Goal: Book appointment/travel/reservation

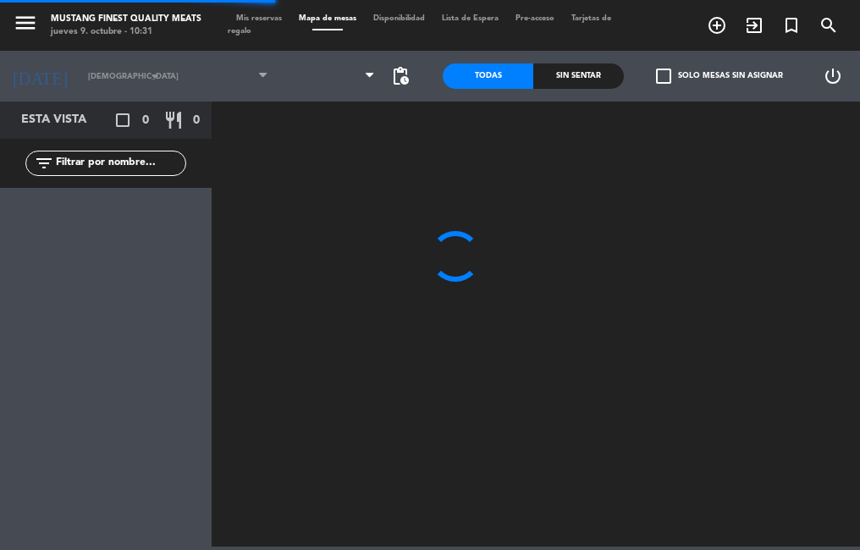
type input "vie. [DATE]"
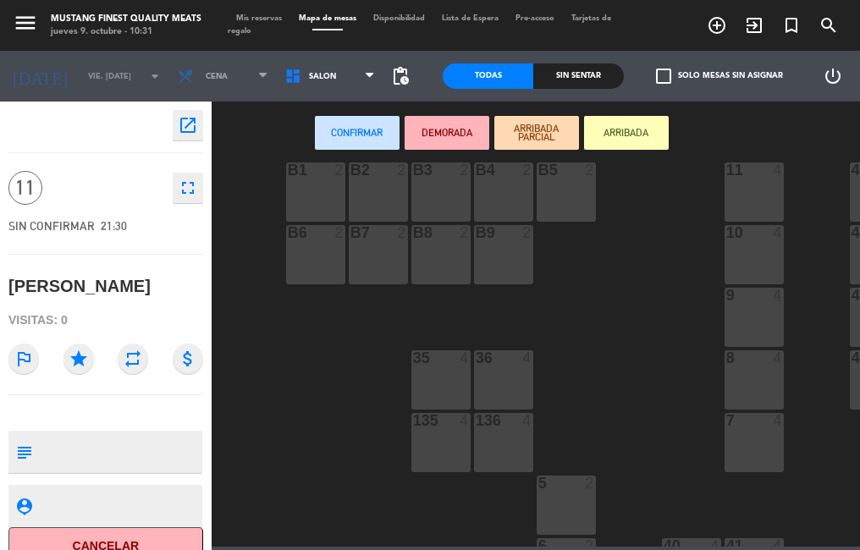
scroll to position [427, 0]
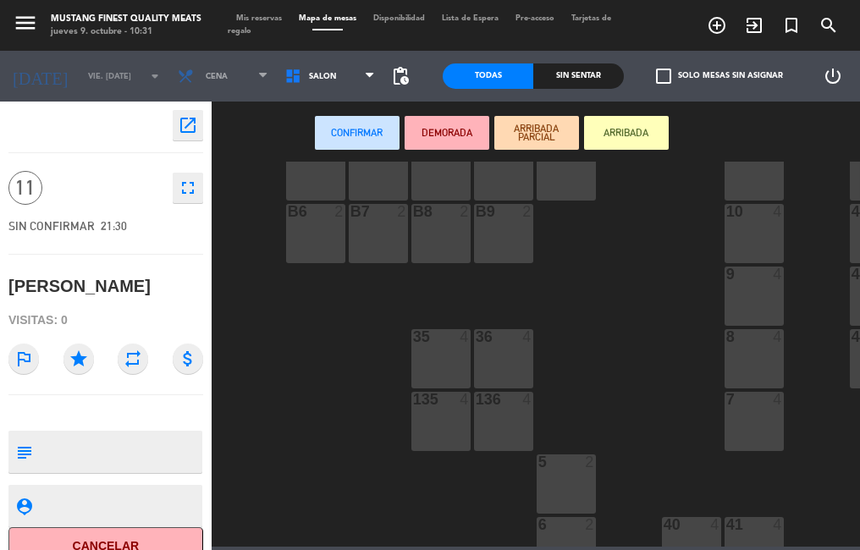
click at [544, 67] on div "Sin sentar" at bounding box center [578, 75] width 91 height 25
click at [453, 353] on div "35 4" at bounding box center [440, 358] width 59 height 59
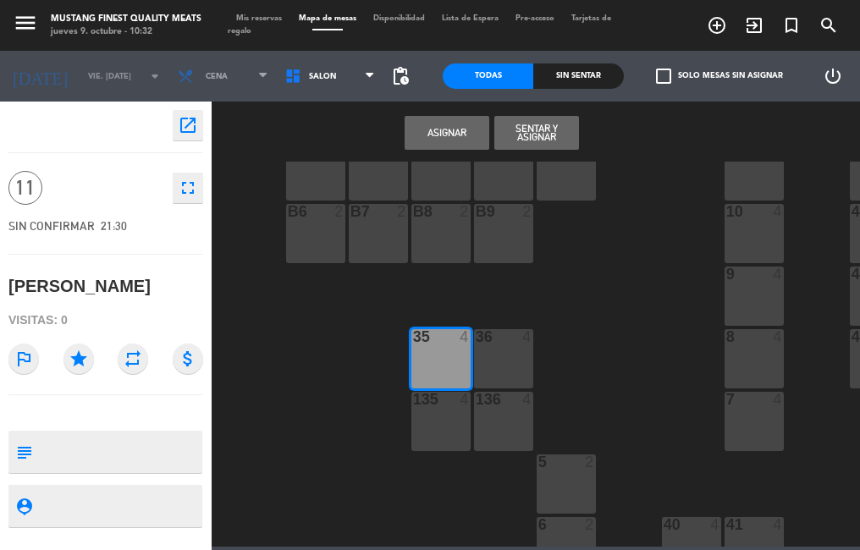
click at [515, 355] on div "36 4" at bounding box center [503, 358] width 59 height 59
click at [435, 422] on div "135 4" at bounding box center [440, 421] width 59 height 59
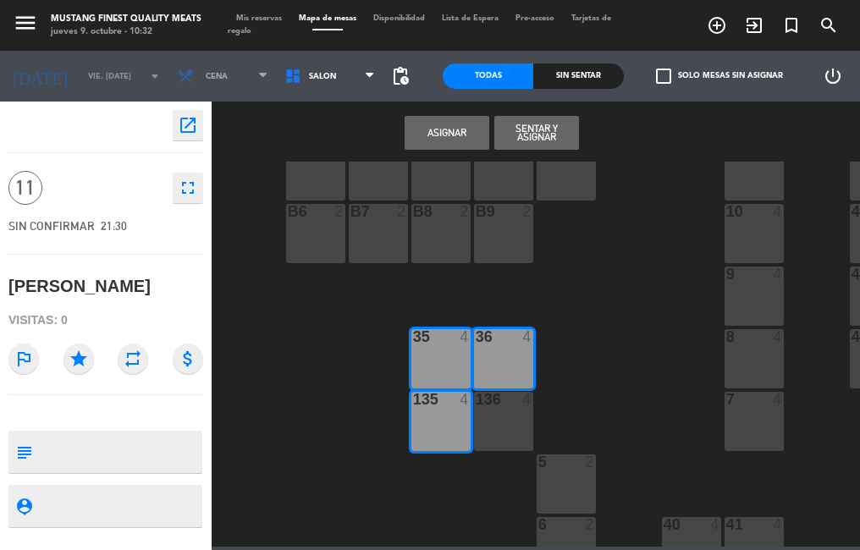
click at [512, 413] on div "136 4" at bounding box center [503, 421] width 59 height 59
click at [134, 446] on textarea at bounding box center [120, 452] width 162 height 36
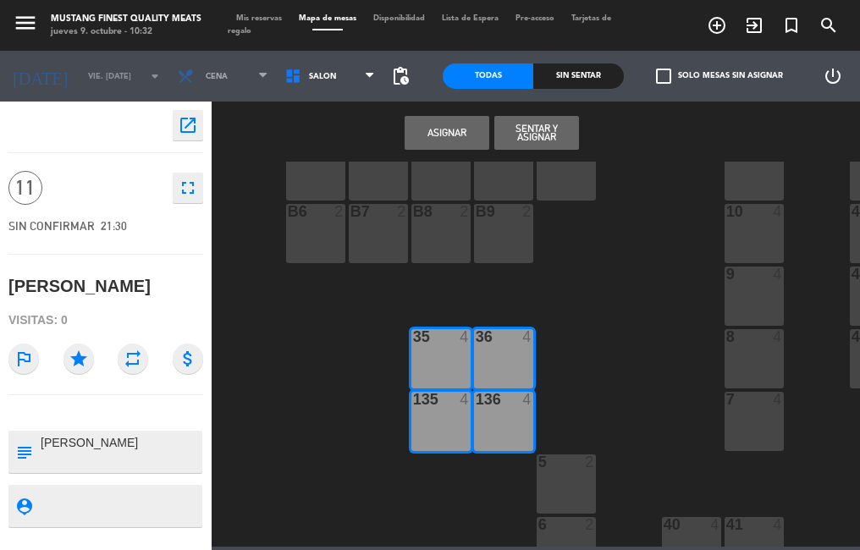
type textarea "[PERSON_NAME]"
click at [434, 135] on button "Asignar" at bounding box center [447, 133] width 85 height 34
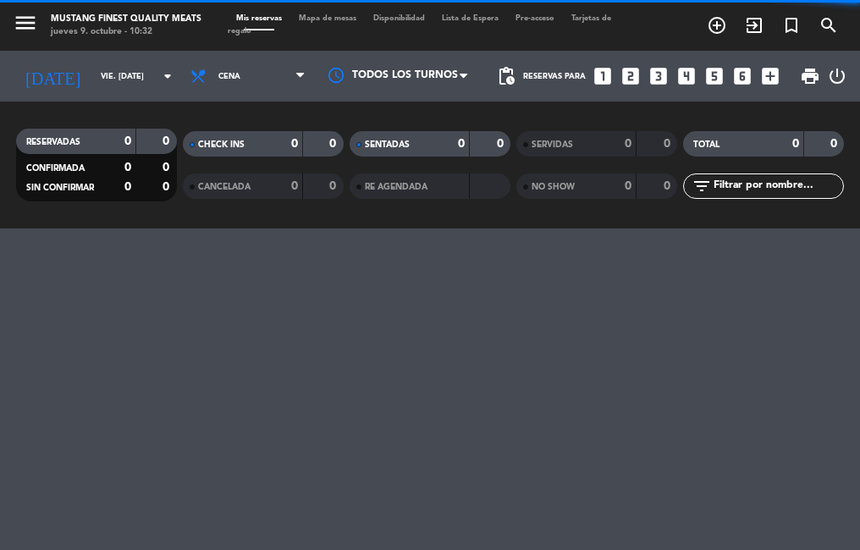
click at [322, 19] on span "Mapa de mesas" at bounding box center [327, 18] width 75 height 8
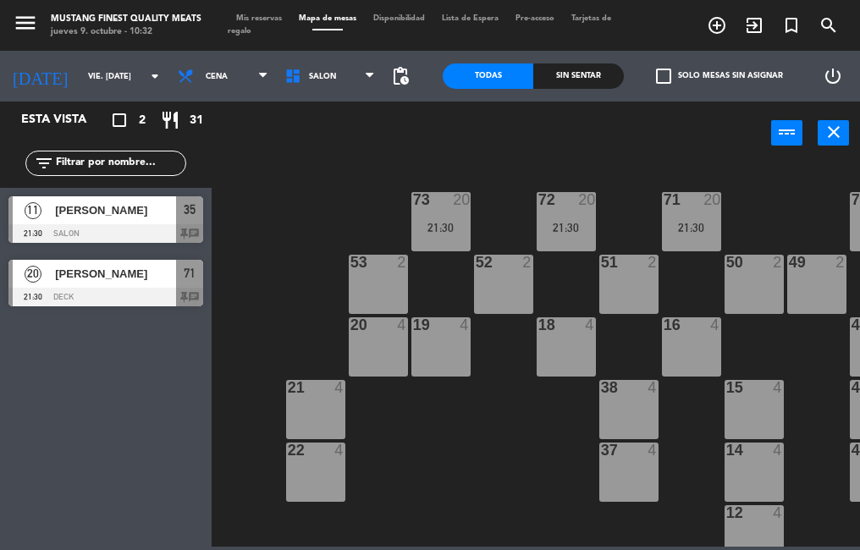
click at [785, 21] on icon "turned_in_not" at bounding box center [791, 25] width 20 height 20
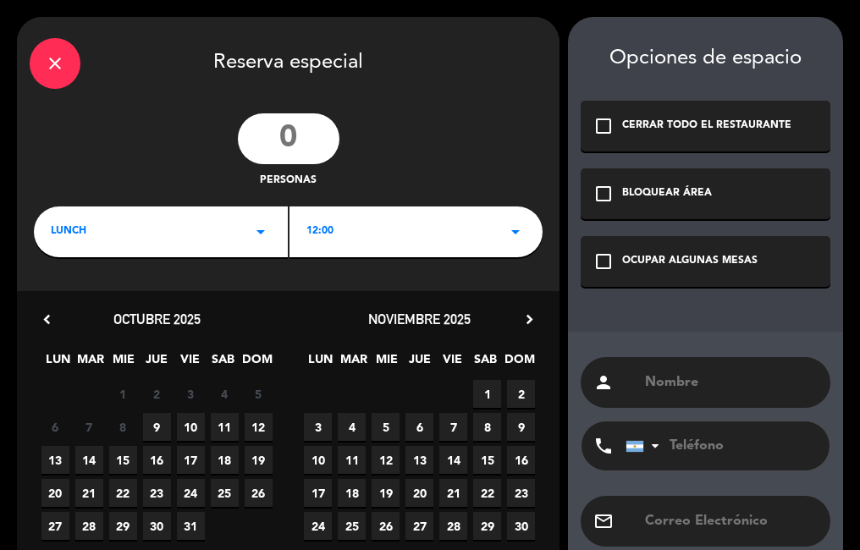
click at [589, 268] on div "check_box_outline_blank OCUPAR ALGUNAS MESAS" at bounding box center [706, 261] width 250 height 51
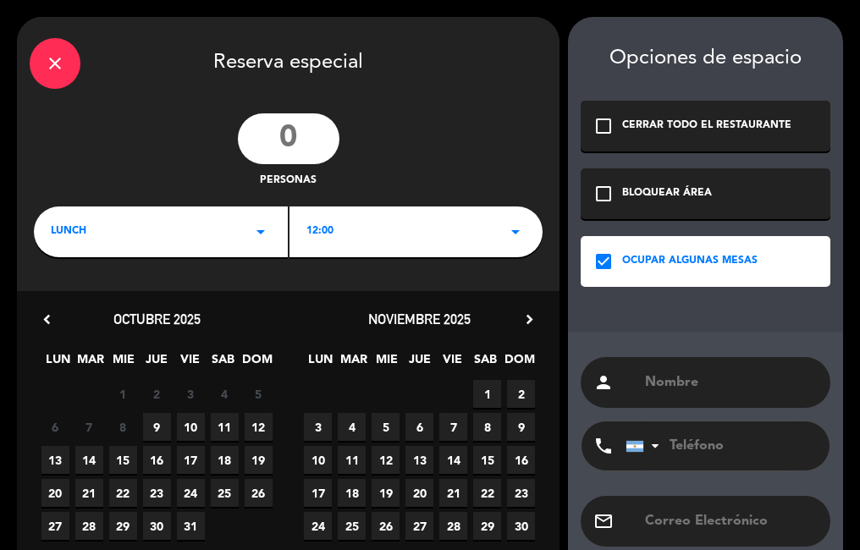
click at [678, 378] on input "text" at bounding box center [730, 383] width 174 height 24
type input "[PERSON_NAME]"
click at [157, 422] on span "9" at bounding box center [157, 427] width 28 height 28
click at [256, 225] on icon "arrow_drop_down" at bounding box center [261, 232] width 20 height 20
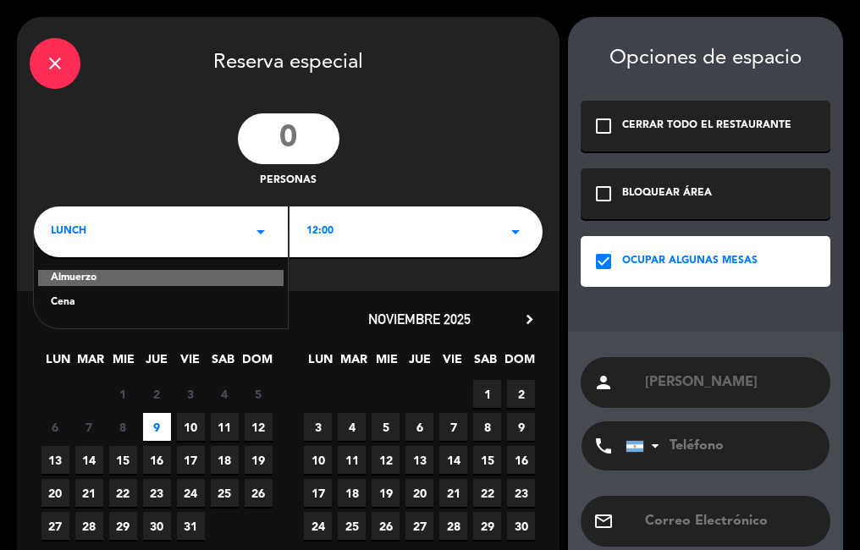
click at [144, 305] on div "Cena" at bounding box center [161, 303] width 220 height 17
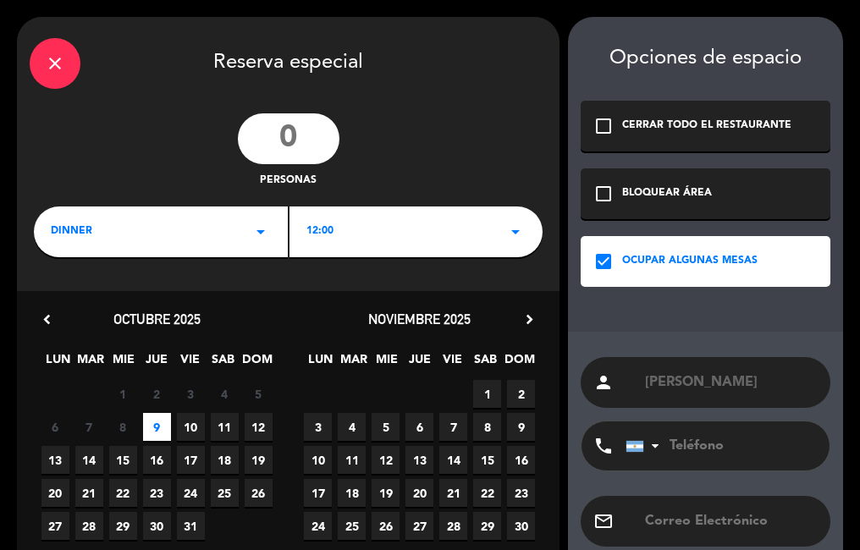
click at [351, 226] on div "12:00 arrow_drop_down" at bounding box center [417, 232] width 254 height 51
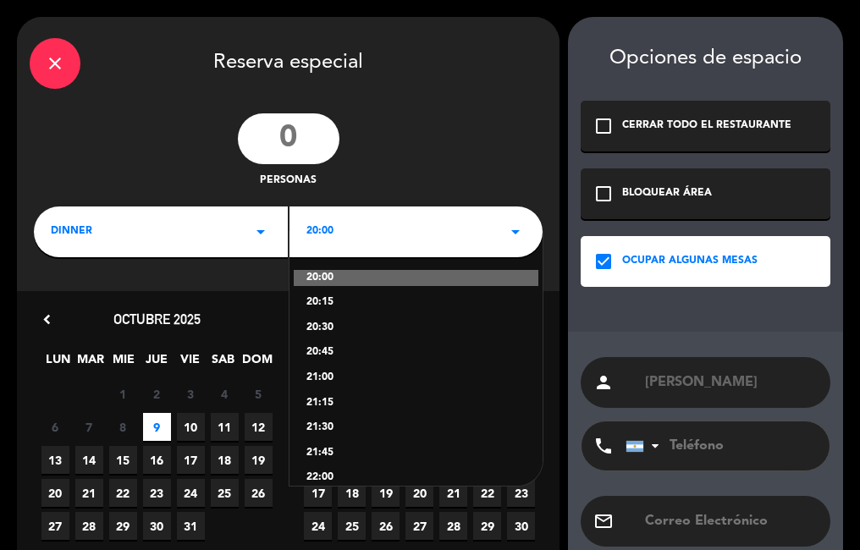
click at [329, 380] on div "21:00" at bounding box center [416, 378] width 220 height 17
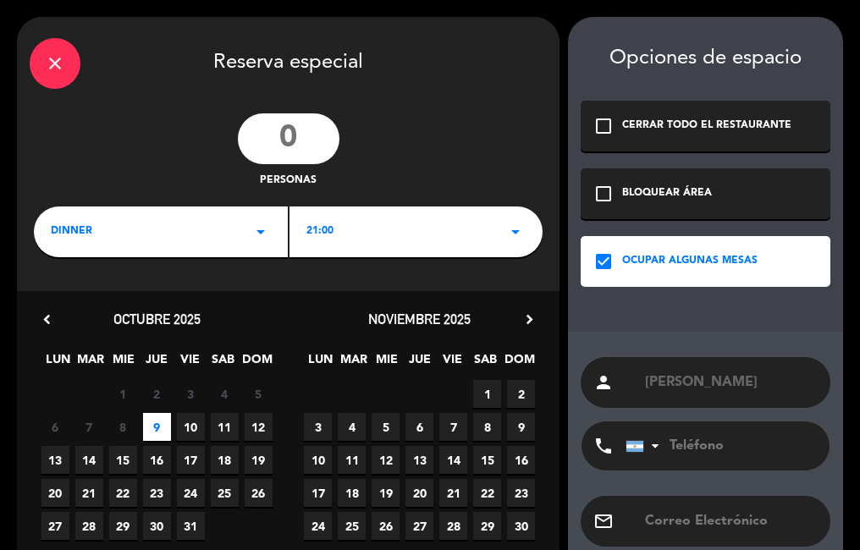
click at [295, 123] on input "number" at bounding box center [289, 138] width 102 height 51
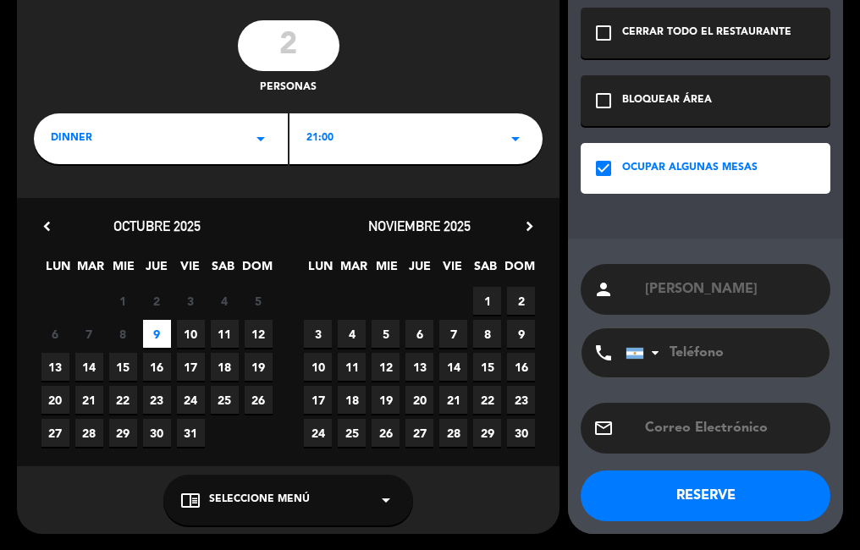
type input "2"
click at [665, 509] on button "RESERVE" at bounding box center [706, 496] width 250 height 51
